Goal: Find specific page/section: Find specific page/section

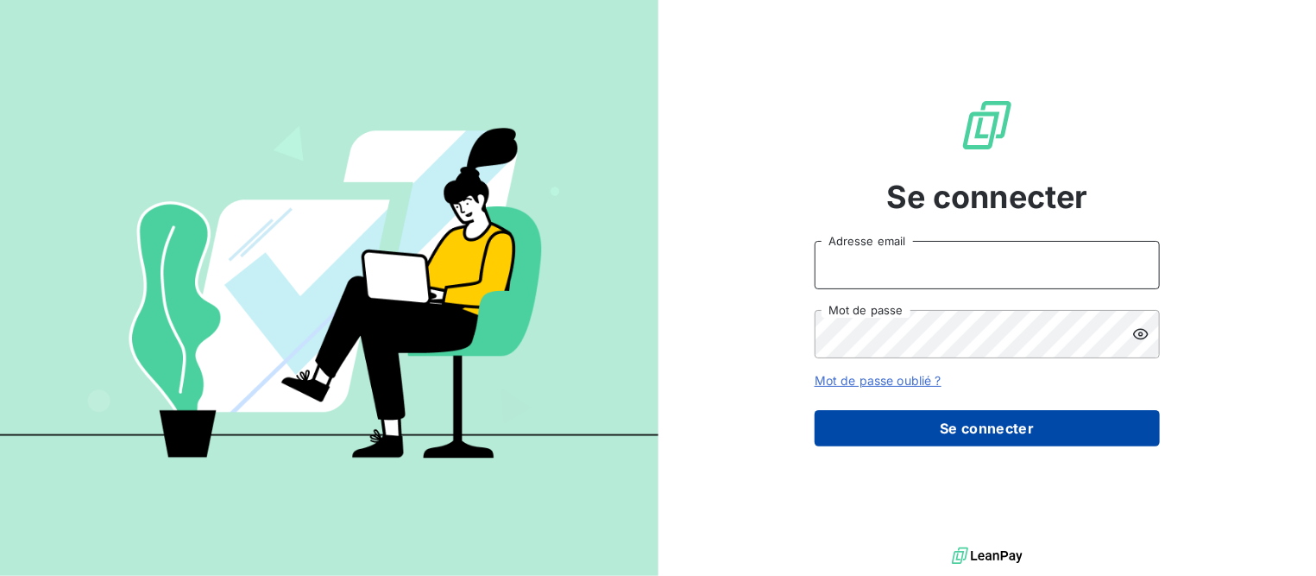
type input "rca.compta@gmail.com"
click at [954, 436] on button "Se connecter" at bounding box center [987, 428] width 345 height 36
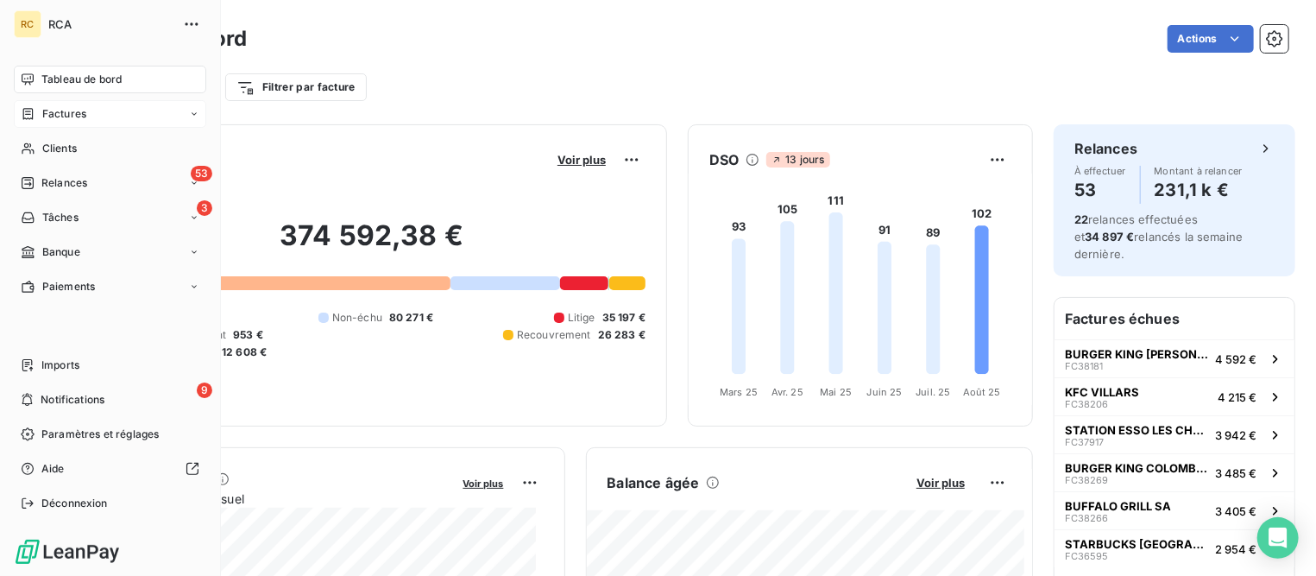
click at [59, 117] on span "Factures" at bounding box center [64, 114] width 44 height 16
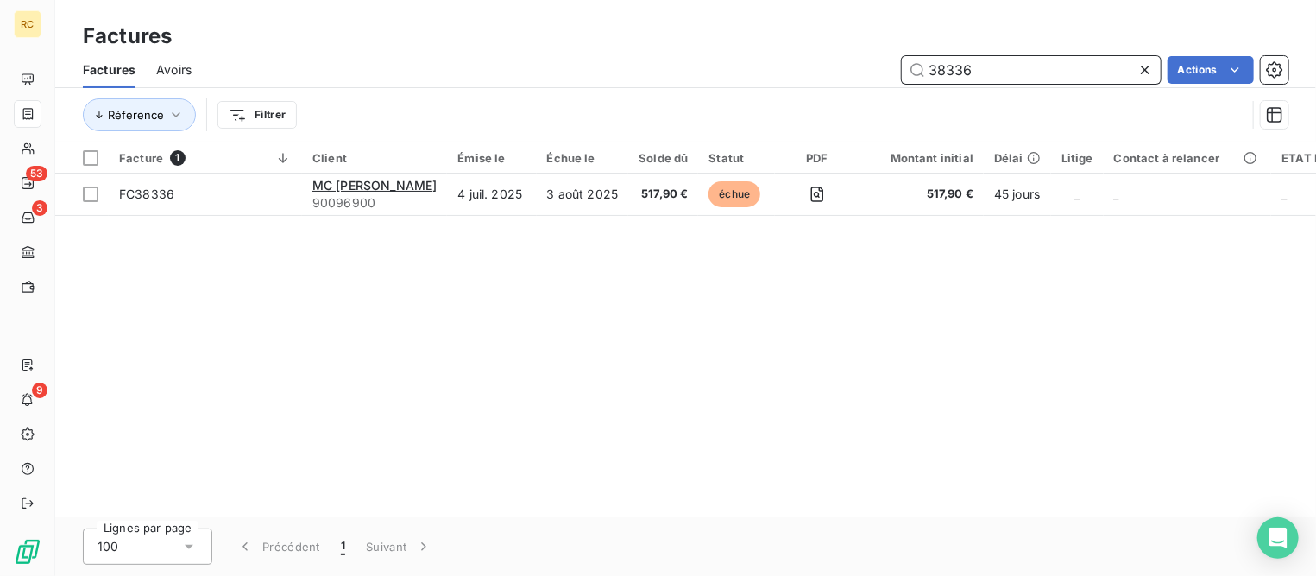
drag, startPoint x: 958, startPoint y: 66, endPoint x: 1010, endPoint y: 84, distance: 54.6
click at [1010, 84] on div "Factures Avoirs 38336 Actions" at bounding box center [685, 70] width 1261 height 36
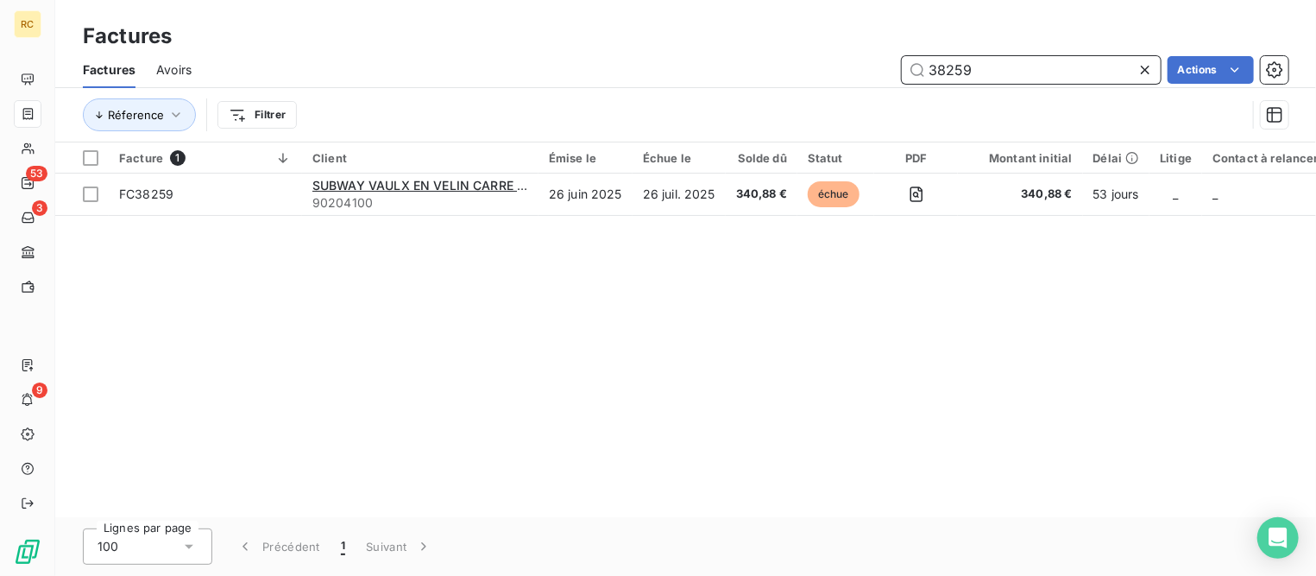
type input "38259"
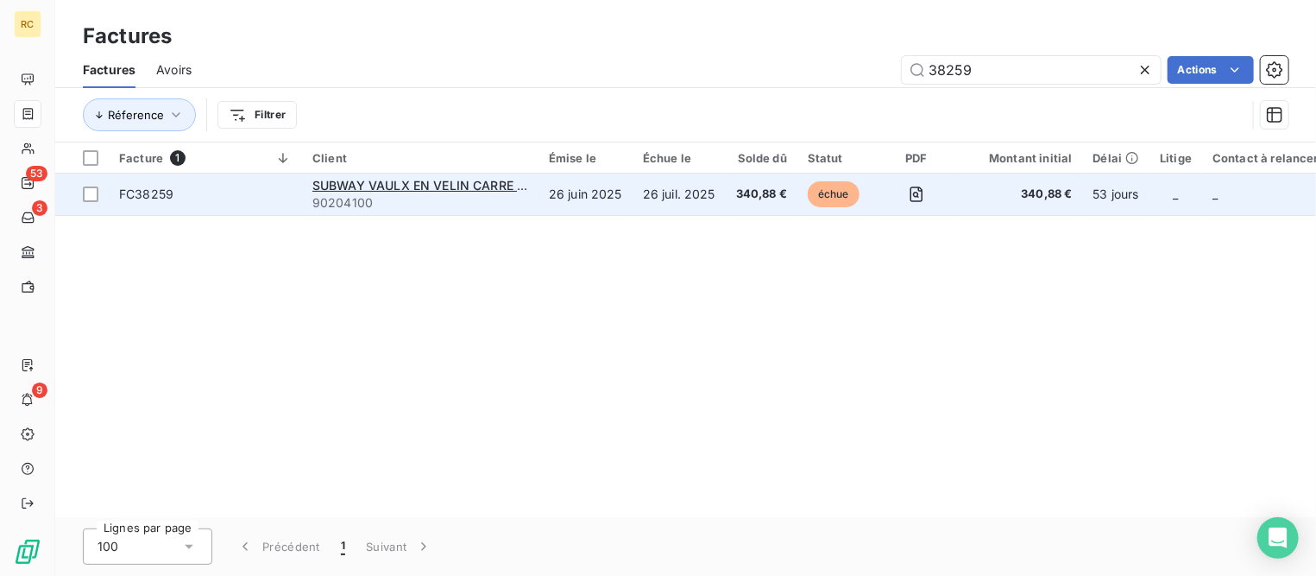
click at [212, 174] on td "FC38259" at bounding box center [205, 194] width 193 height 41
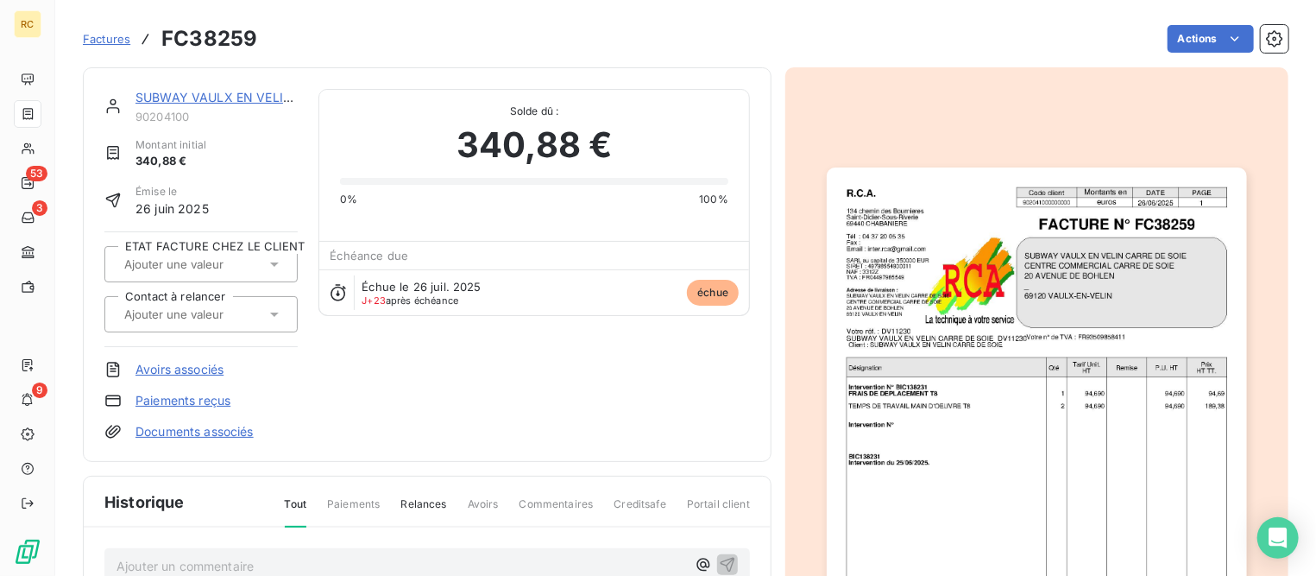
click at [120, 41] on span "Factures" at bounding box center [106, 39] width 47 height 14
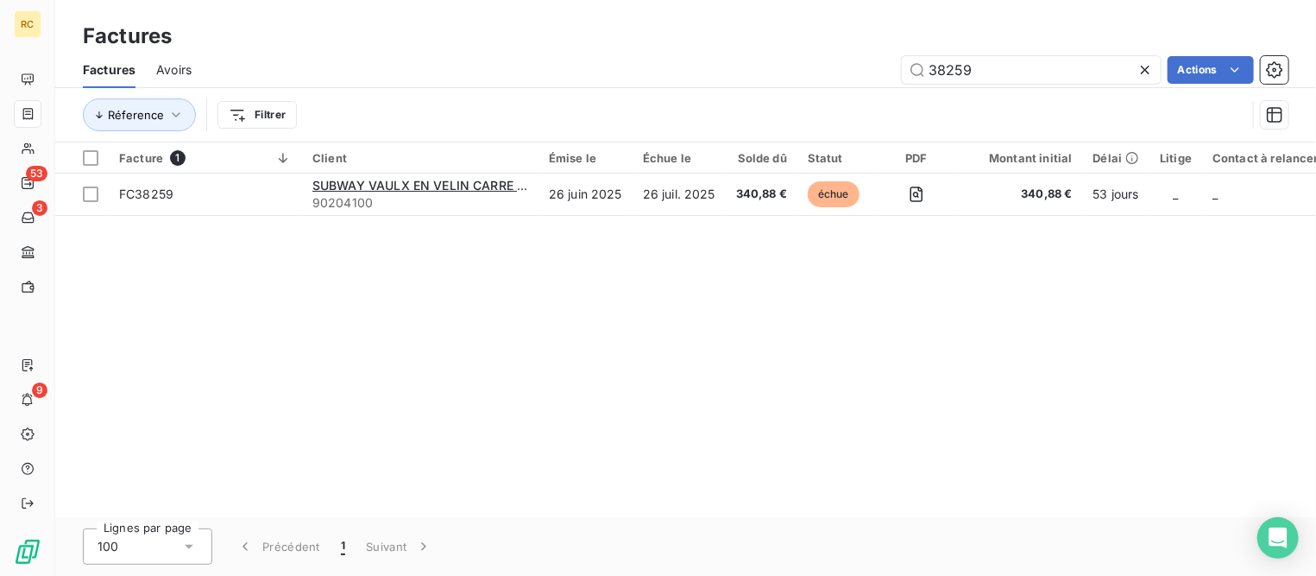
drag, startPoint x: 1009, startPoint y: 67, endPoint x: 549, endPoint y: 35, distance: 461.3
click at [549, 35] on div "Factures Factures Avoirs 38259 Actions Réference Filtrer" at bounding box center [685, 71] width 1261 height 142
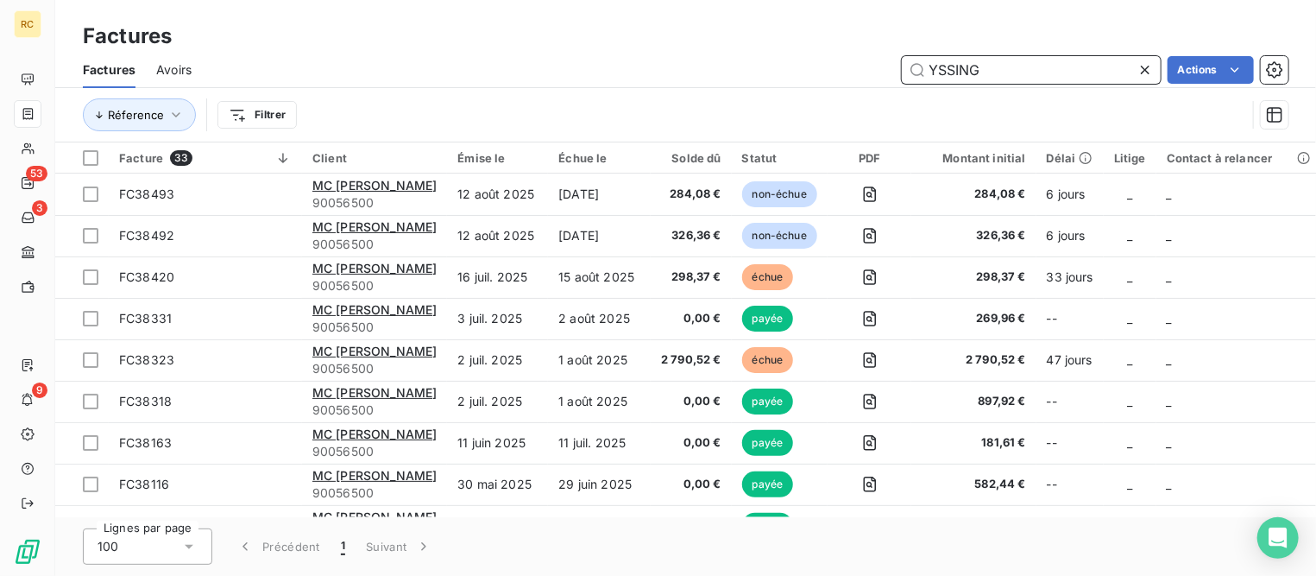
drag, startPoint x: 930, startPoint y: 69, endPoint x: 809, endPoint y: 63, distance: 121.0
click at [809, 63] on div "YSSING Actions" at bounding box center [750, 70] width 1076 height 28
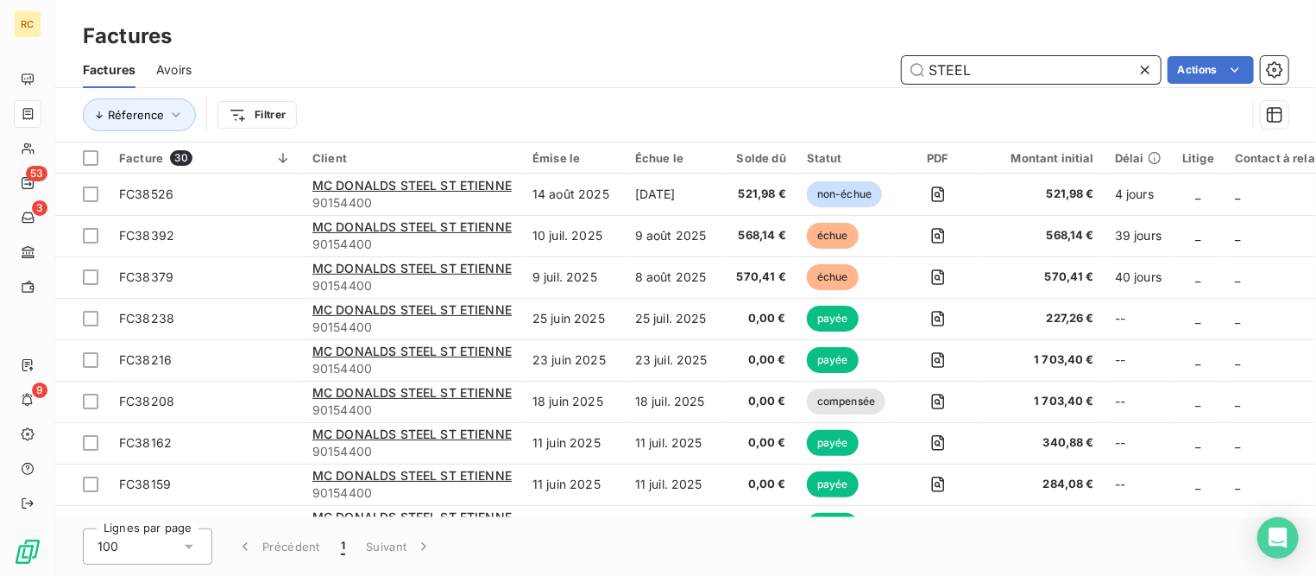
drag, startPoint x: 758, startPoint y: 61, endPoint x: 723, endPoint y: 61, distance: 34.5
click at [723, 61] on div "STEEL Actions" at bounding box center [750, 70] width 1076 height 28
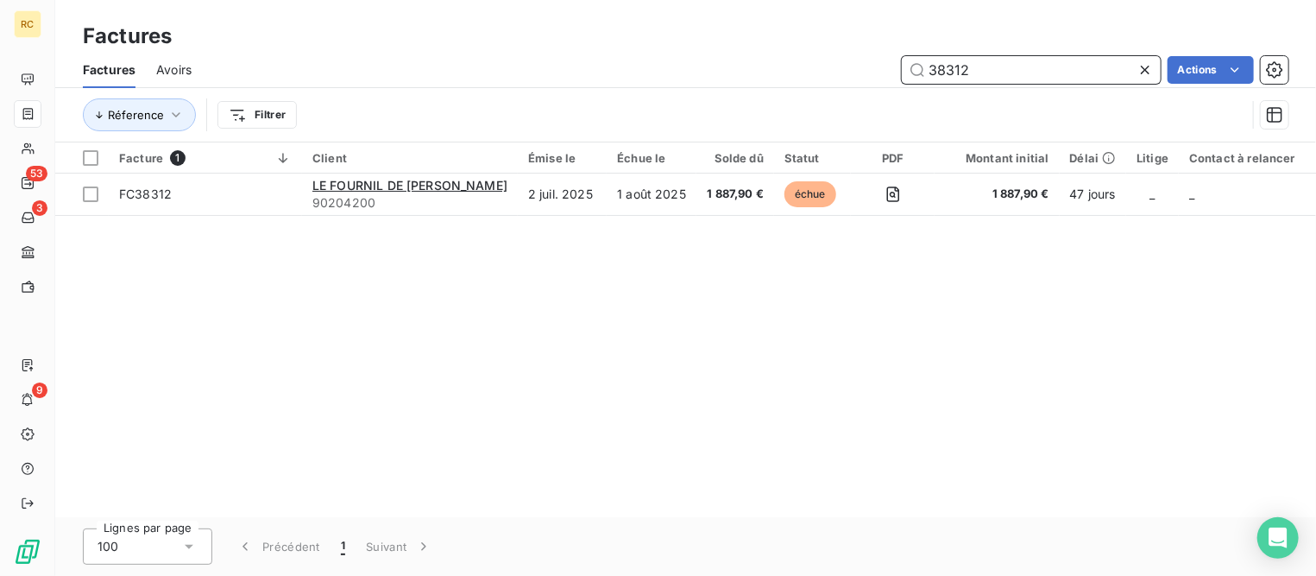
drag, startPoint x: 984, startPoint y: 78, endPoint x: 1076, endPoint y: 86, distance: 91.9
click at [1076, 86] on div "Factures Avoirs 38312 Actions" at bounding box center [685, 70] width 1261 height 36
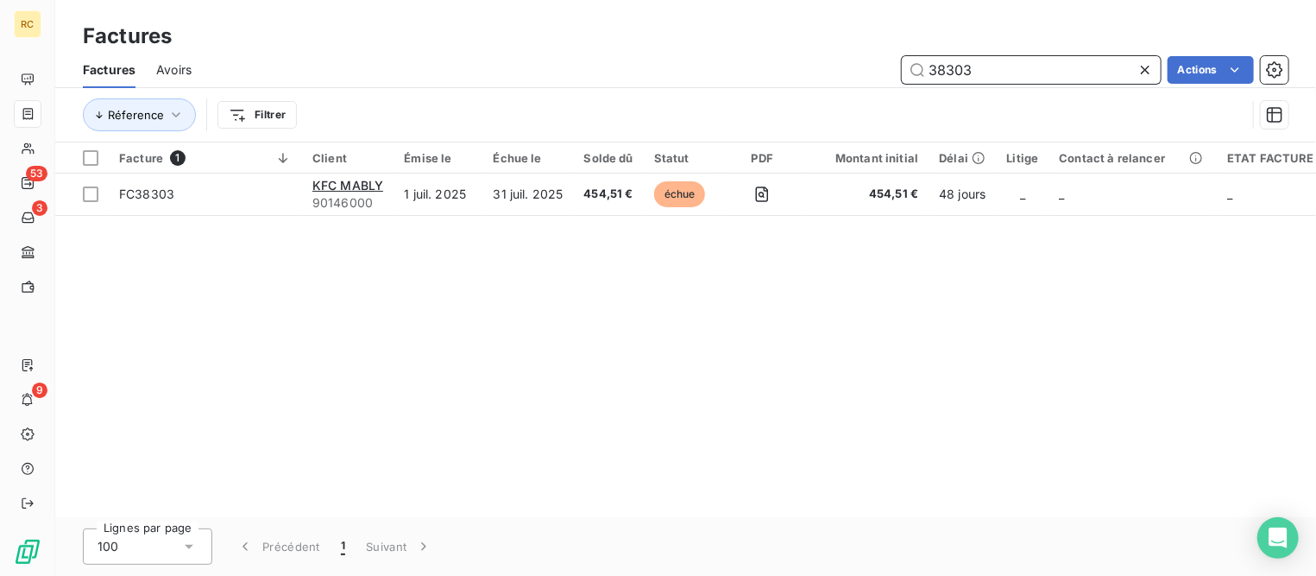
drag, startPoint x: 953, startPoint y: 67, endPoint x: 1109, endPoint y: 74, distance: 156.4
click at [1109, 74] on input "38303" at bounding box center [1031, 70] width 259 height 28
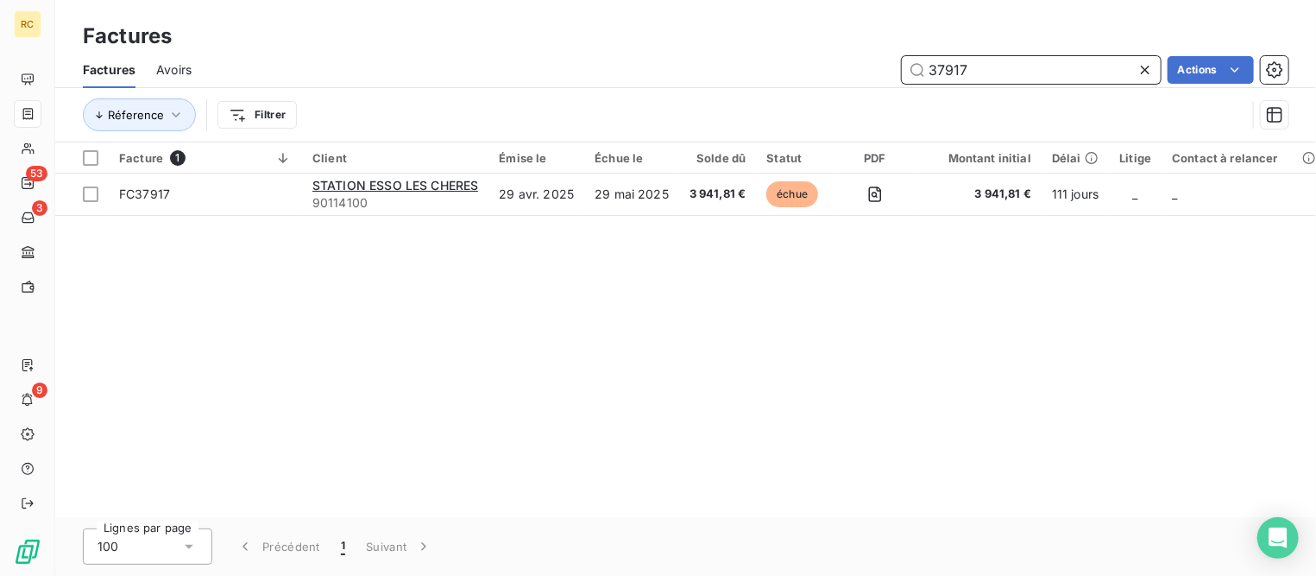
drag, startPoint x: 976, startPoint y: 68, endPoint x: 937, endPoint y: 68, distance: 39.7
click at [937, 68] on input "37917" at bounding box center [1031, 70] width 259 height 28
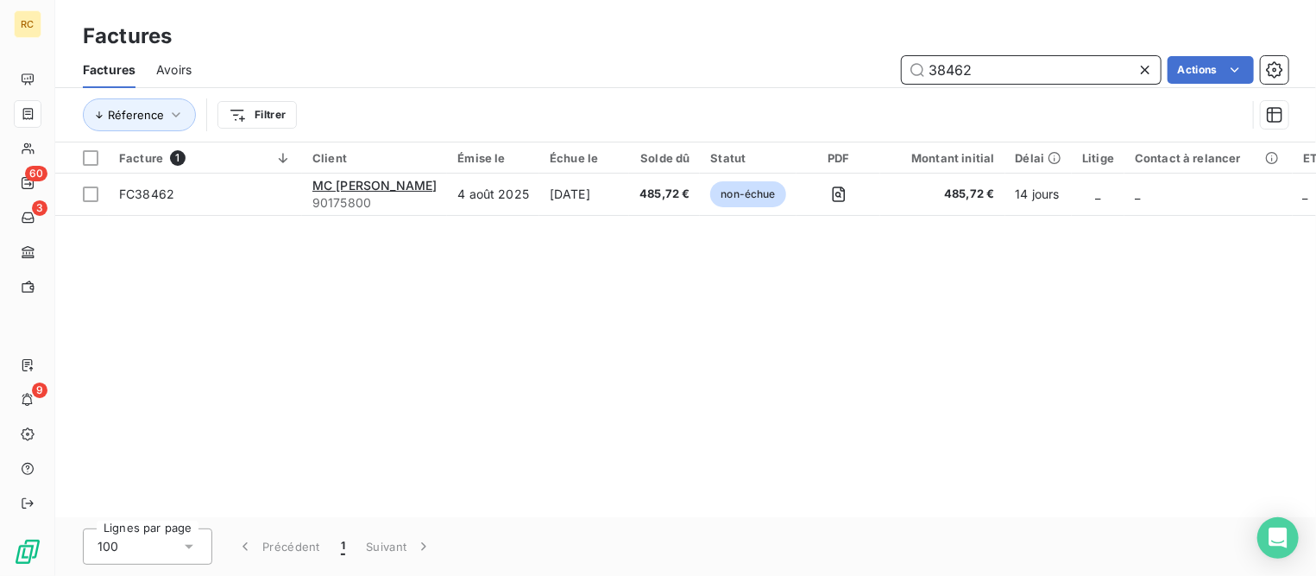
drag, startPoint x: 947, startPoint y: 68, endPoint x: 1098, endPoint y: 75, distance: 151.2
click at [1098, 75] on input "38462" at bounding box center [1031, 70] width 259 height 28
drag, startPoint x: 952, startPoint y: 69, endPoint x: 1111, endPoint y: 81, distance: 159.3
click at [1111, 81] on input "38423" at bounding box center [1031, 70] width 259 height 28
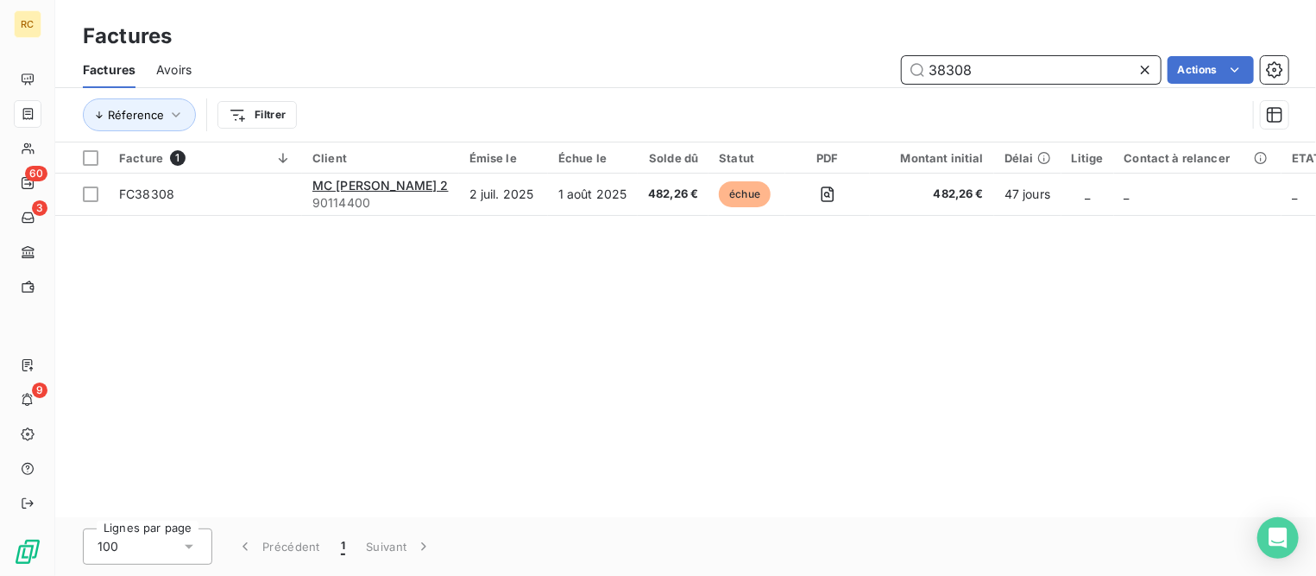
drag, startPoint x: 948, startPoint y: 71, endPoint x: 1114, endPoint y: 68, distance: 165.8
click at [1114, 68] on input "38308" at bounding box center [1031, 70] width 259 height 28
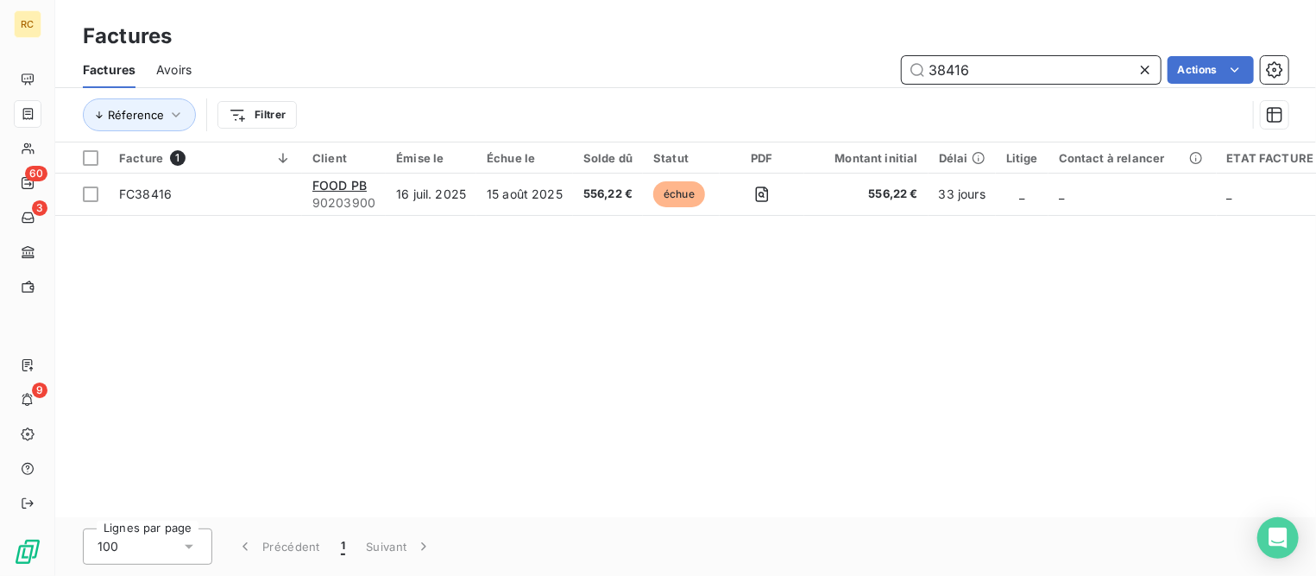
type input "38416"
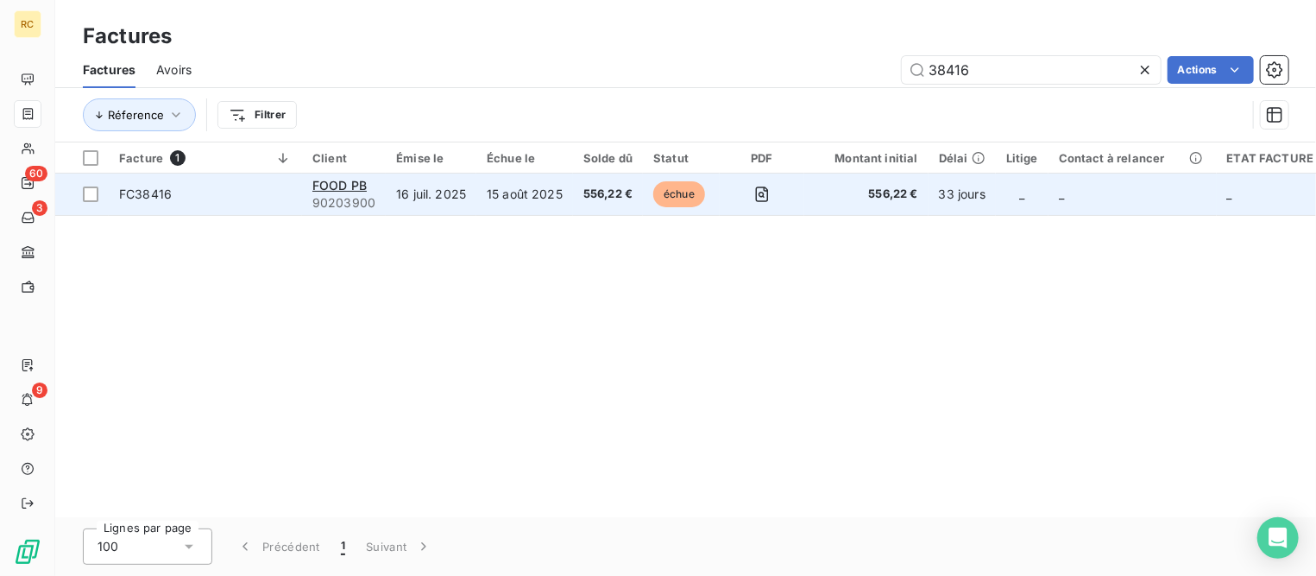
click at [304, 187] on td "FOOD PB 90203900" at bounding box center [344, 194] width 84 height 41
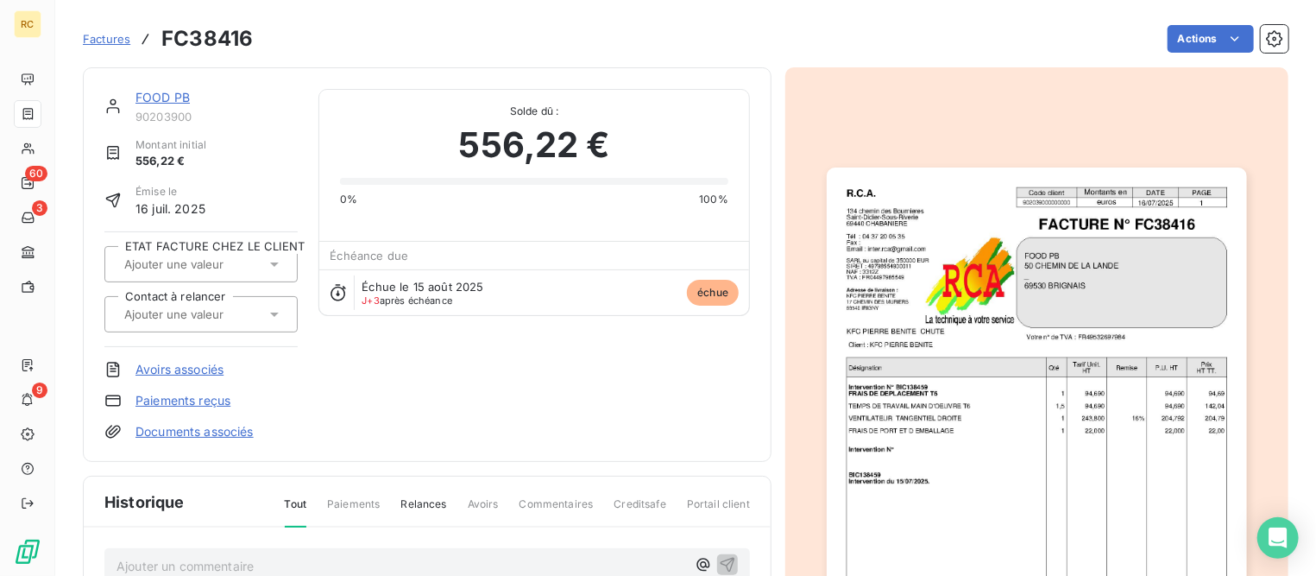
click at [110, 40] on span "Factures" at bounding box center [106, 39] width 47 height 14
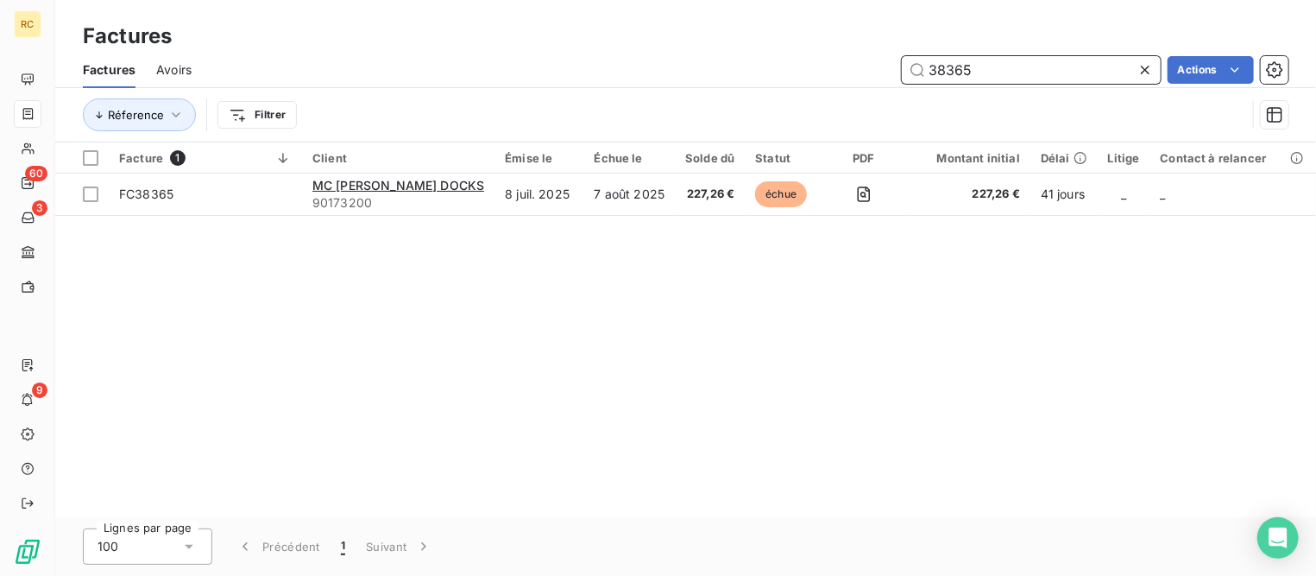
drag, startPoint x: 992, startPoint y: 64, endPoint x: 934, endPoint y: 68, distance: 58.0
click at [934, 68] on input "38365" at bounding box center [1031, 70] width 259 height 28
type input "38456"
